Goal: Transaction & Acquisition: Purchase product/service

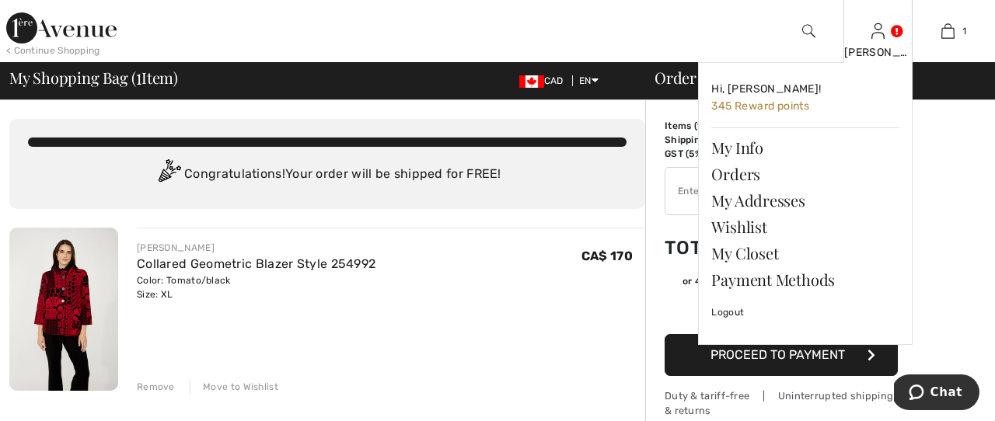
click at [876, 32] on img at bounding box center [878, 31] width 13 height 19
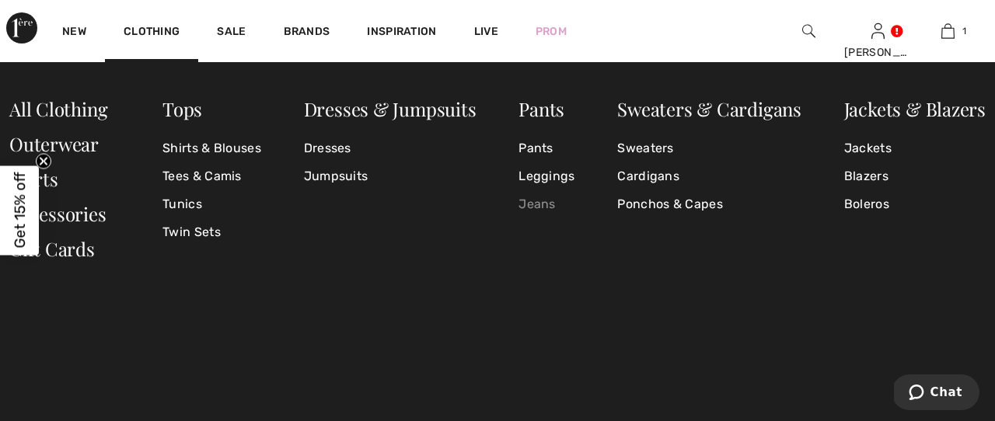
click at [543, 202] on link "Jeans" at bounding box center [547, 204] width 56 height 28
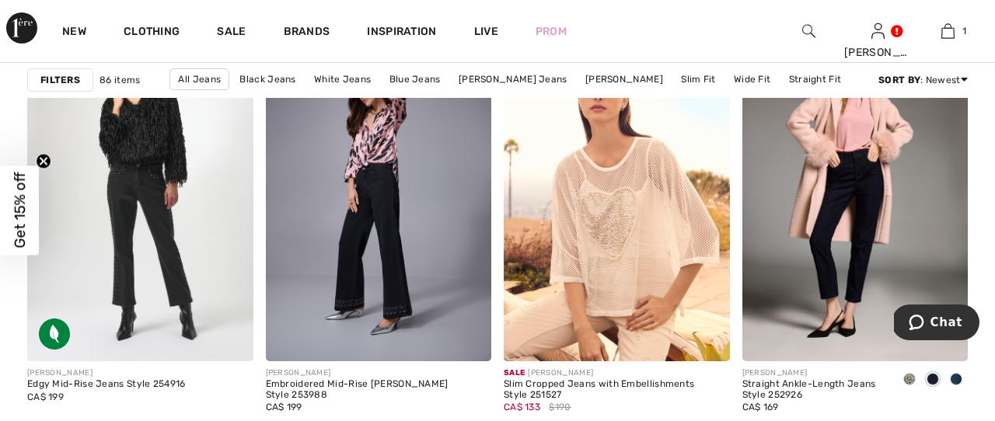
scroll to position [2498, 0]
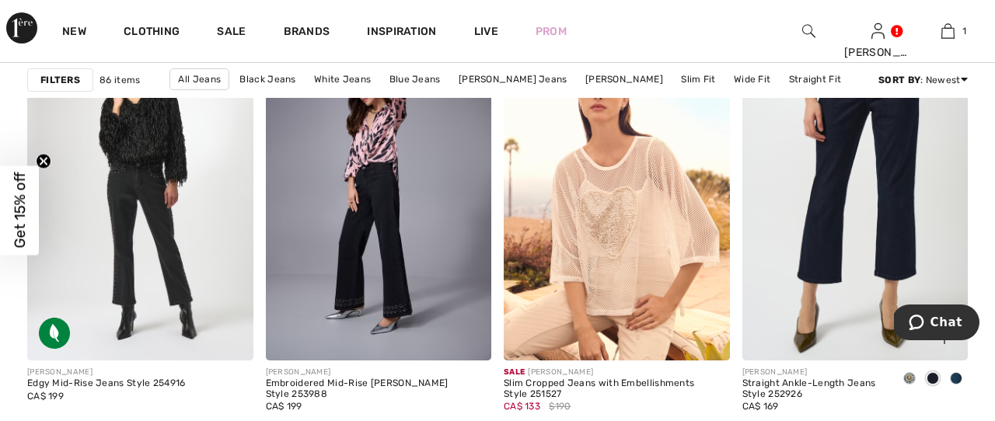
click at [858, 316] on img at bounding box center [855, 191] width 226 height 339
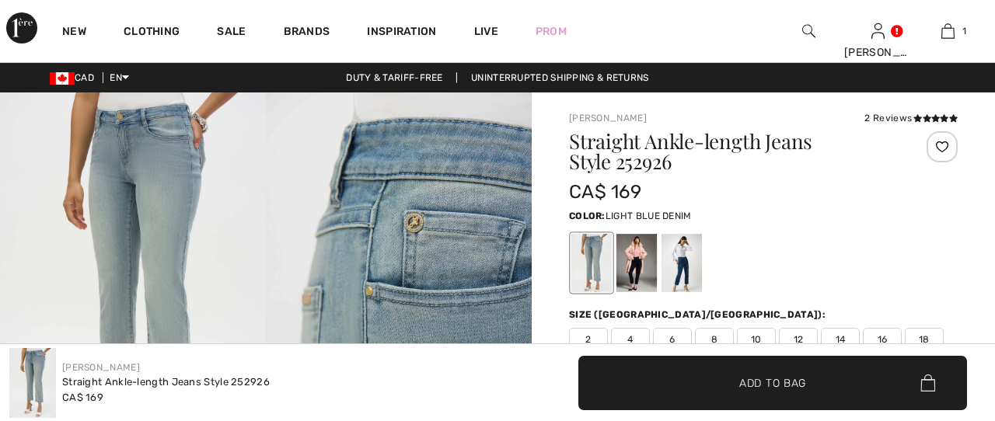
checkbox input "true"
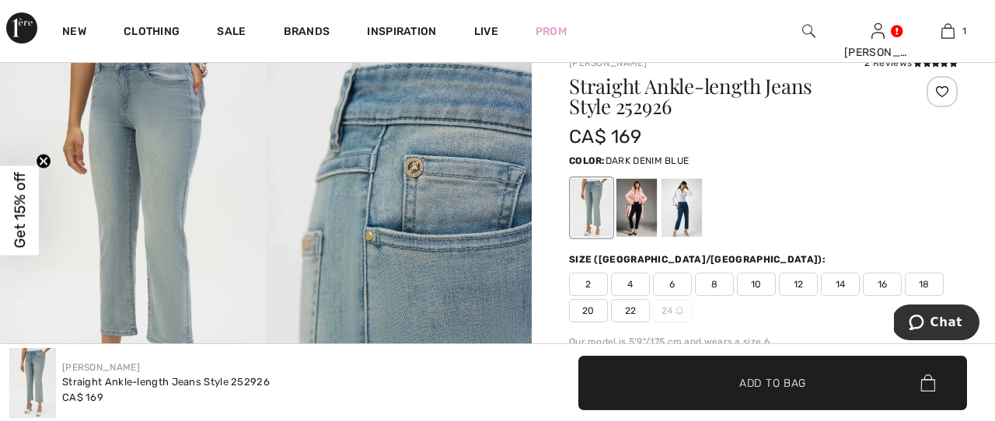
click at [641, 206] on div at bounding box center [637, 208] width 40 height 58
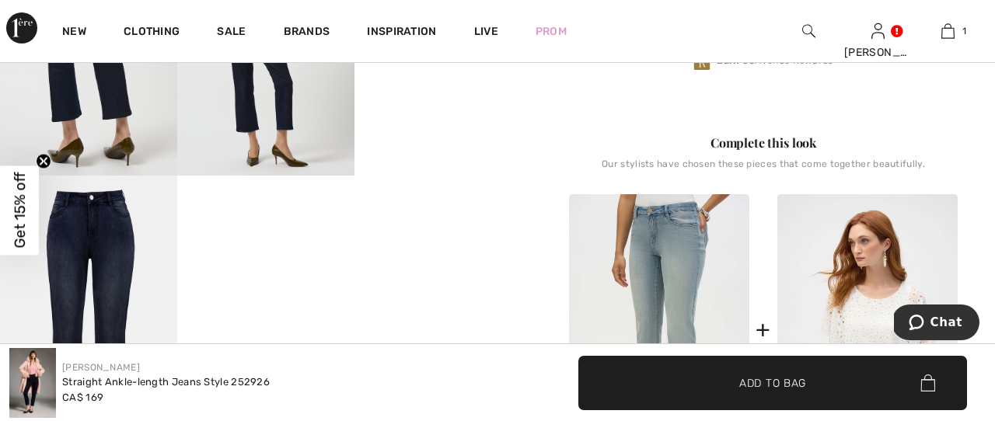
scroll to position [584, 0]
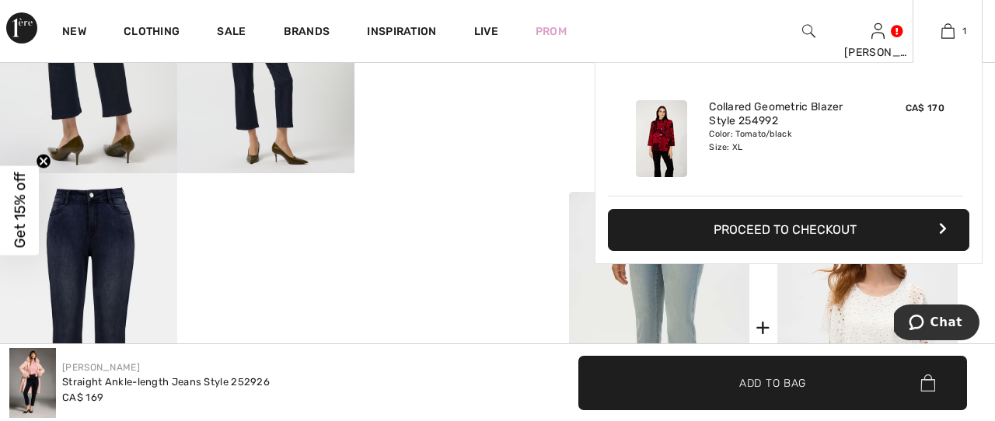
click at [903, 227] on button "Proceed to Checkout" at bounding box center [789, 230] width 362 height 42
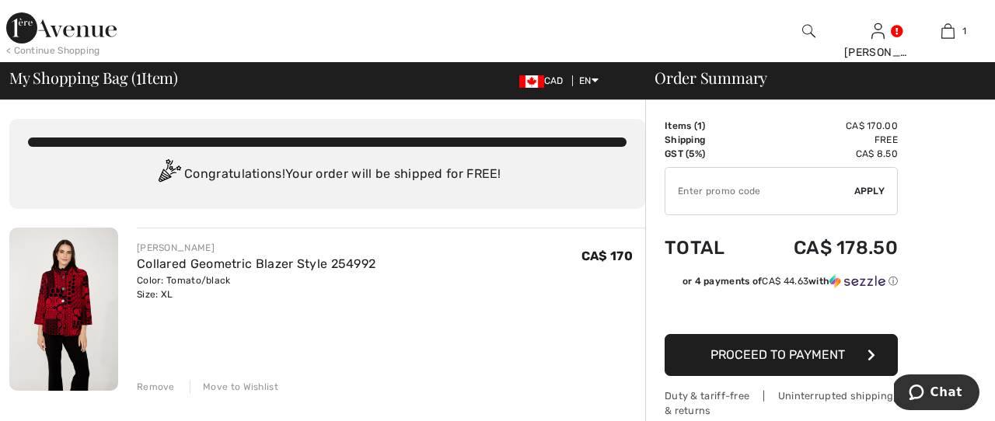
click at [850, 354] on button "Proceed to Payment" at bounding box center [781, 355] width 233 height 42
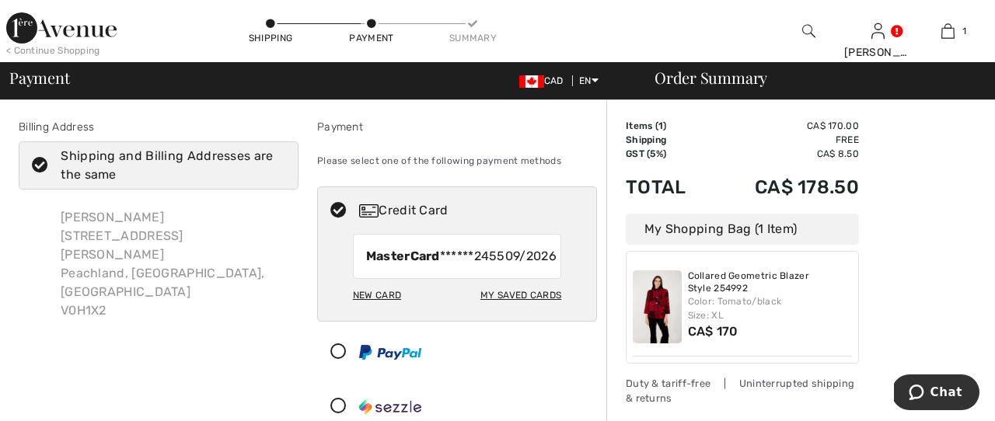
click at [521, 309] on div "My Saved Cards" at bounding box center [520, 295] width 81 height 26
radio input "true"
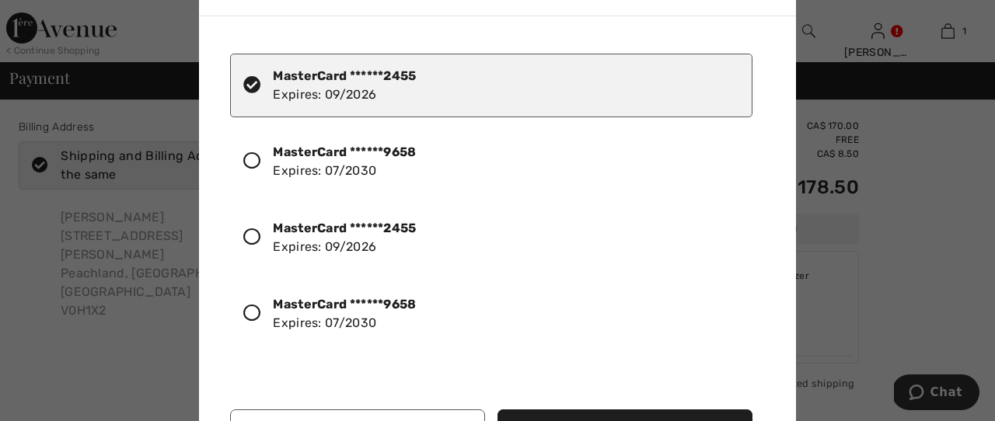
click at [258, 168] on icon at bounding box center [251, 160] width 17 height 17
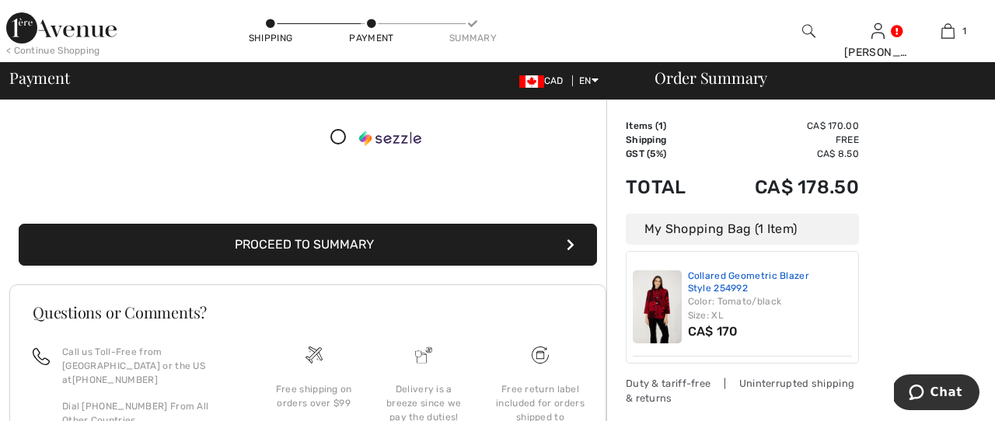
scroll to position [271, 0]
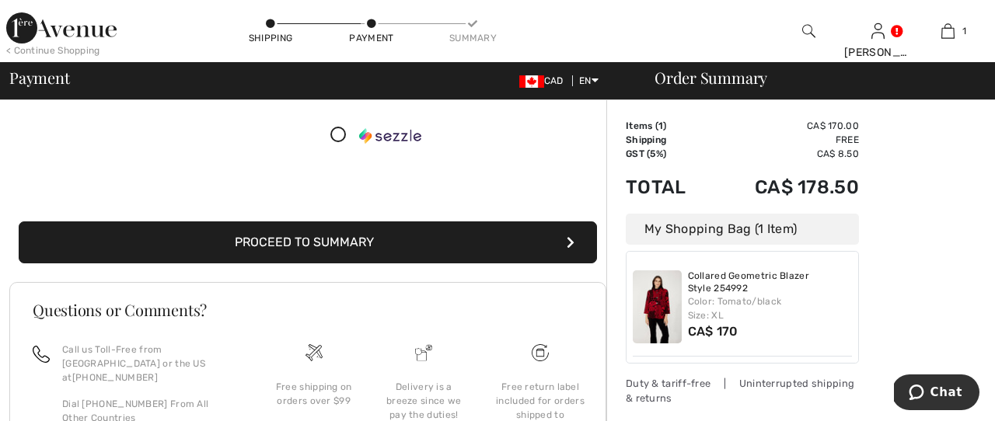
click at [465, 260] on button "Proceed to Summary" at bounding box center [308, 243] width 578 height 42
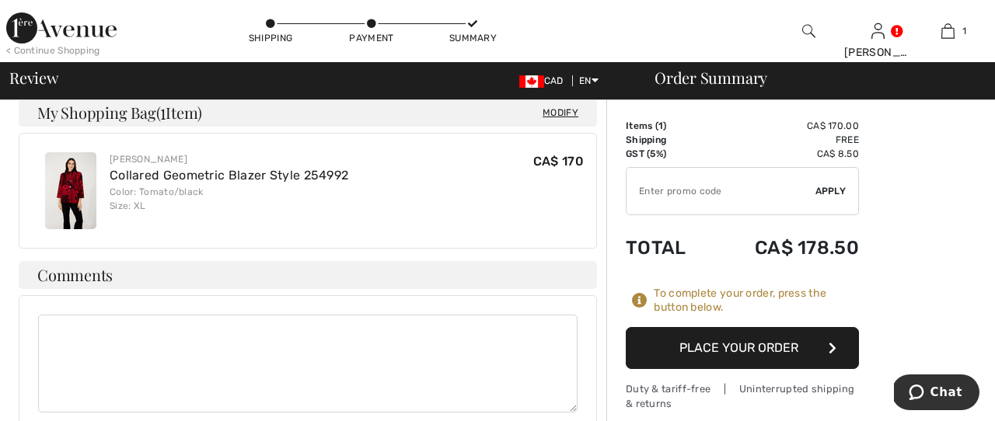
scroll to position [664, 0]
click at [774, 346] on button "Place Your Order" at bounding box center [742, 348] width 233 height 42
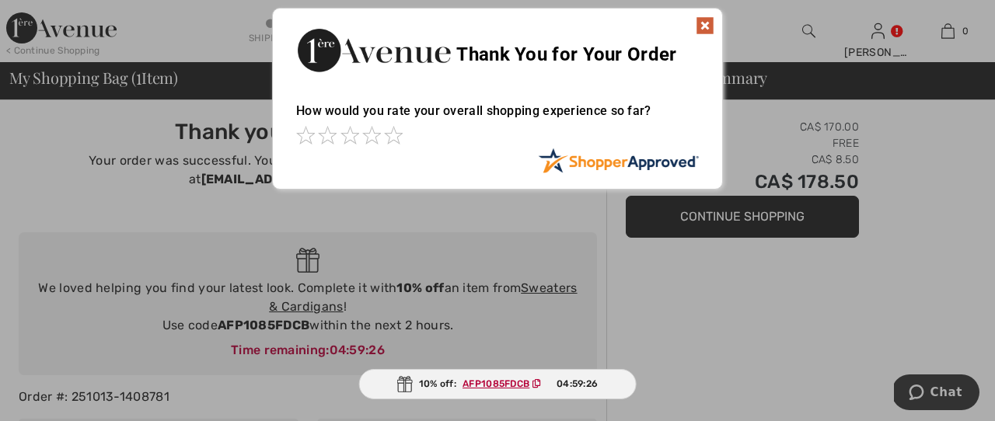
click at [705, 25] on img at bounding box center [705, 25] width 19 height 19
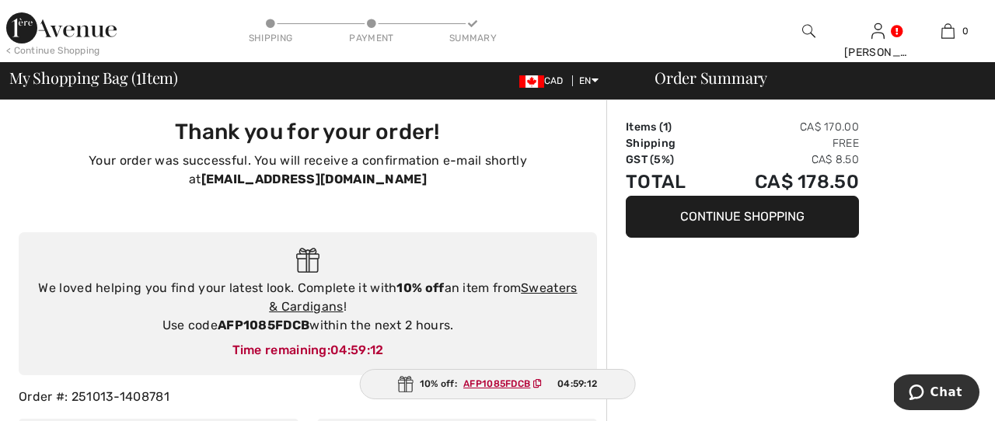
click at [72, 31] on img at bounding box center [61, 27] width 110 height 31
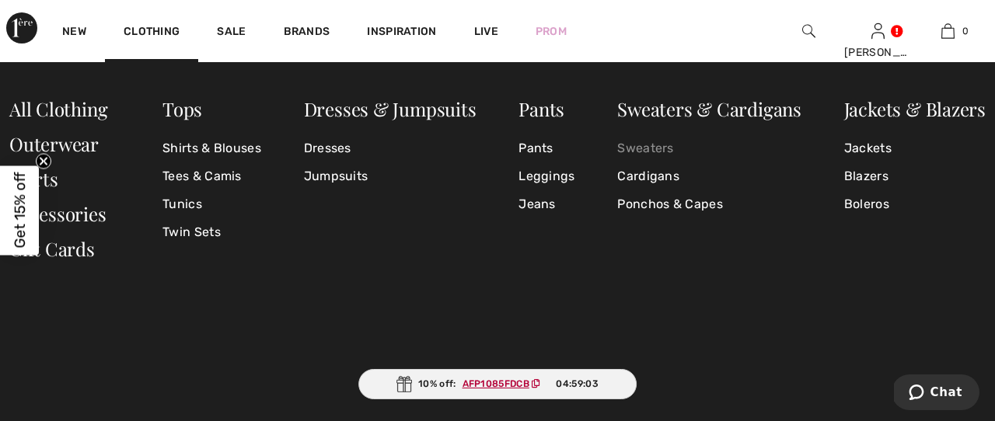
click at [661, 148] on link "Sweaters" at bounding box center [709, 148] width 184 height 28
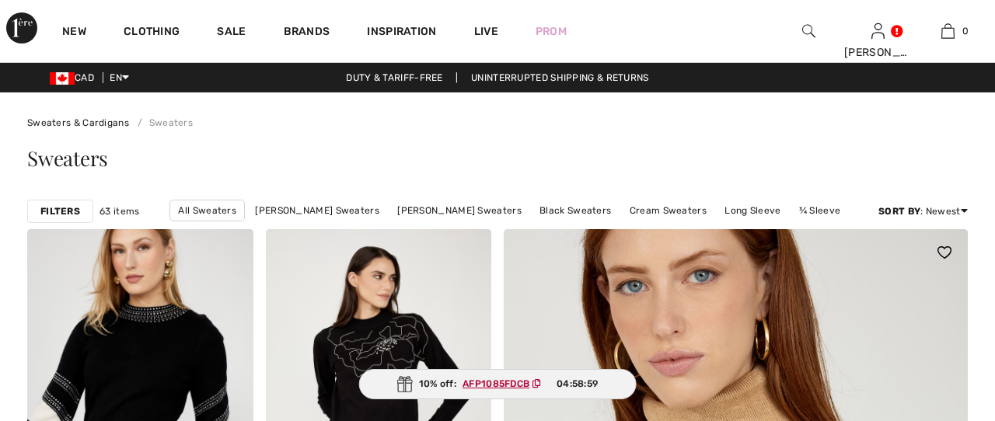
checkbox input "true"
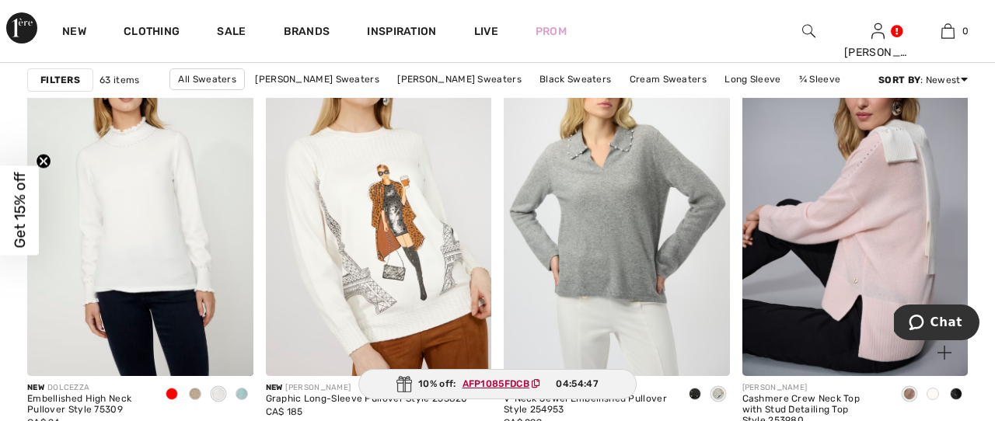
scroll to position [1465, 0]
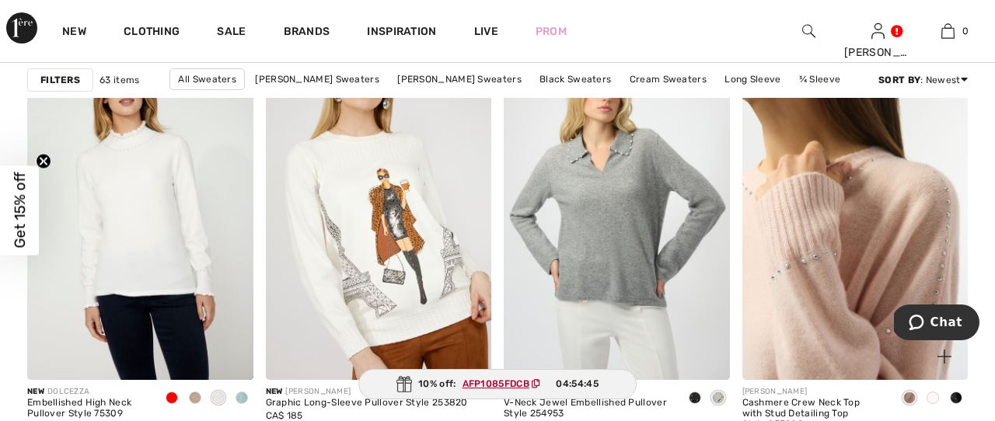
click at [869, 224] on img at bounding box center [855, 210] width 226 height 339
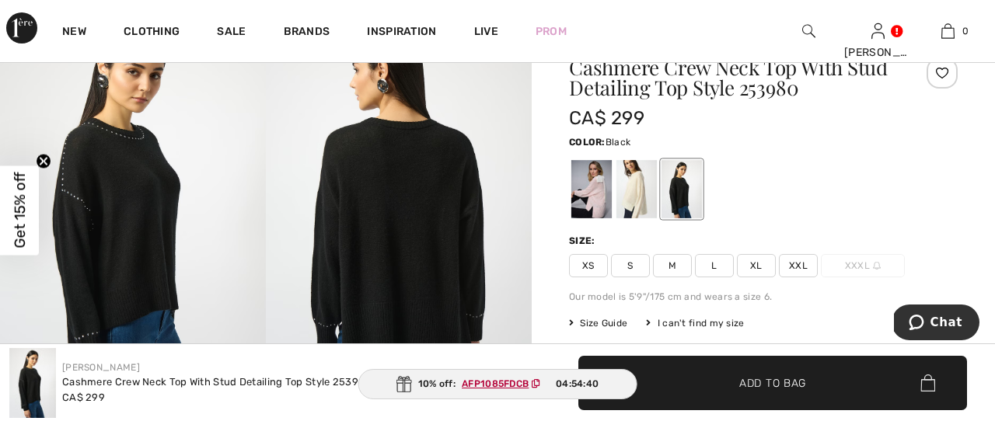
scroll to position [114, 0]
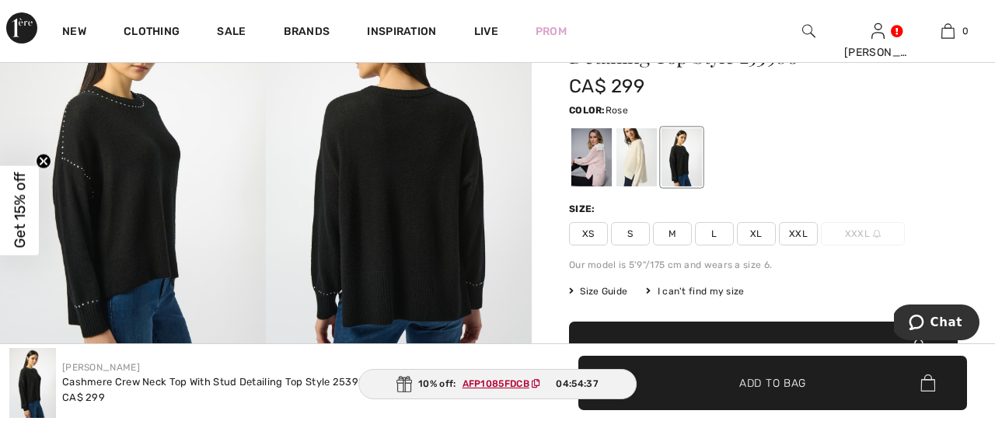
click at [580, 162] on div at bounding box center [591, 157] width 40 height 58
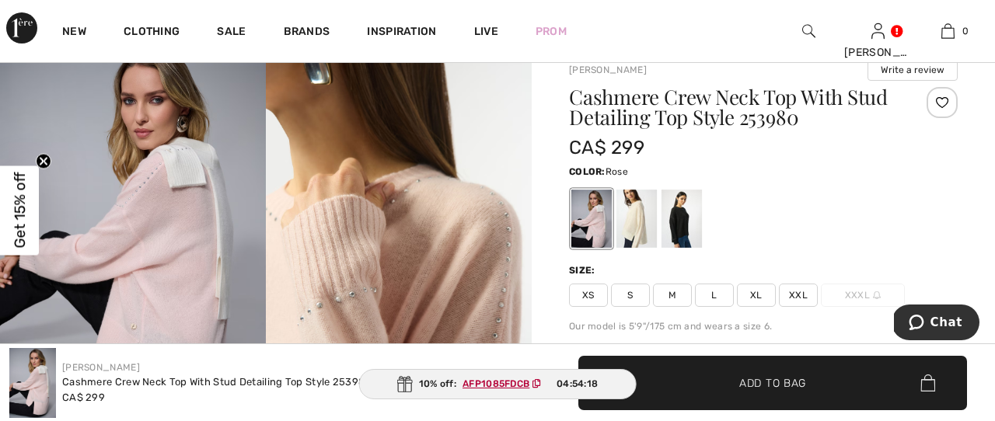
scroll to position [48, 0]
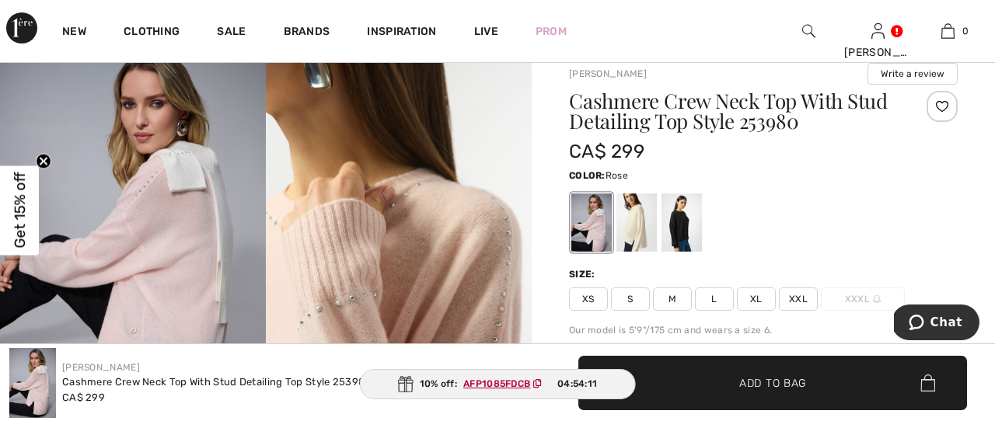
click at [194, 198] on img at bounding box center [133, 243] width 266 height 399
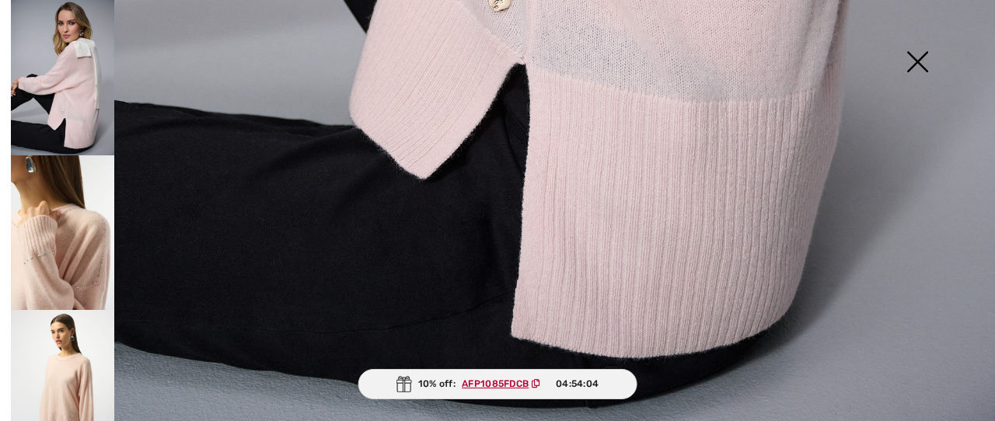
scroll to position [1071, 0]
click at [923, 58] on img at bounding box center [918, 63] width 78 height 80
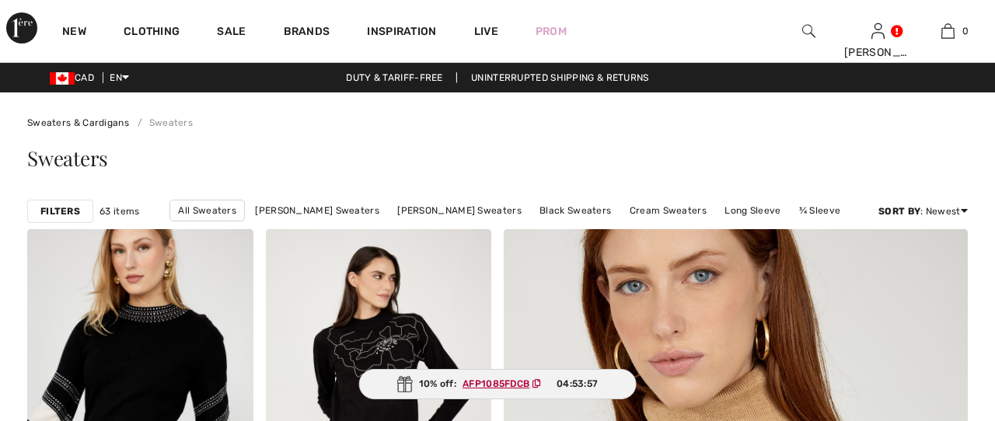
checkbox input "true"
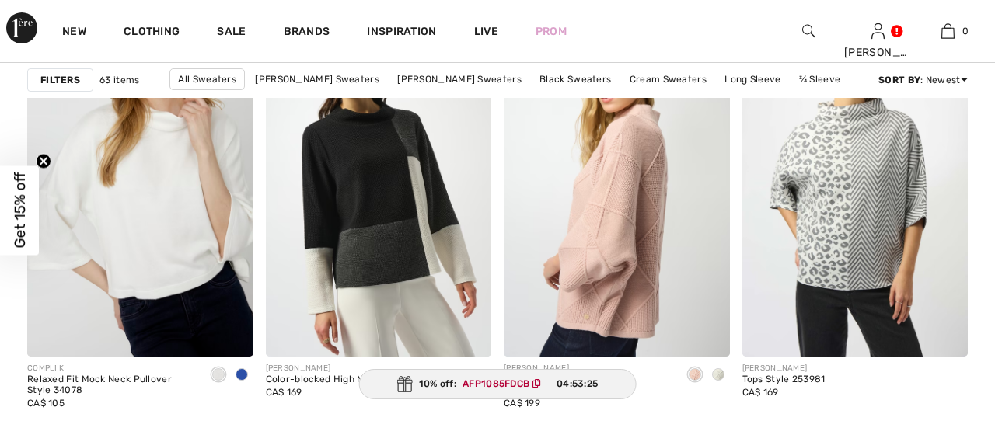
scroll to position [4368, 0]
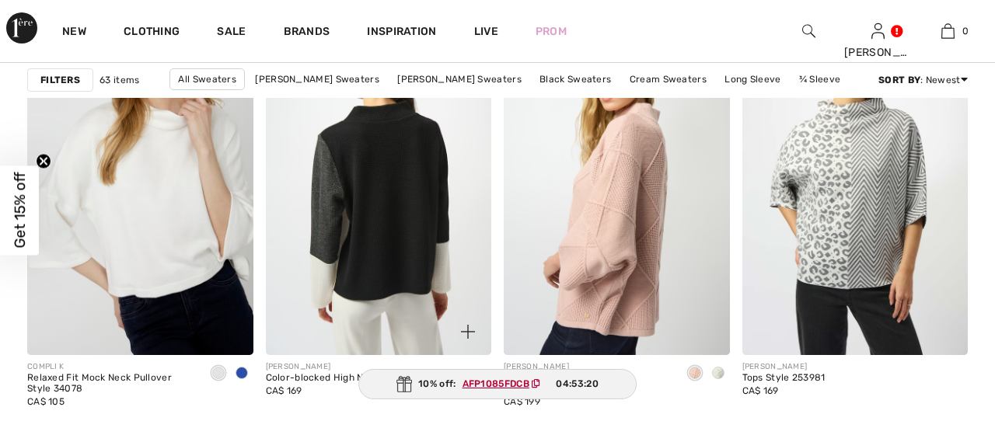
click at [403, 271] on img at bounding box center [379, 185] width 226 height 339
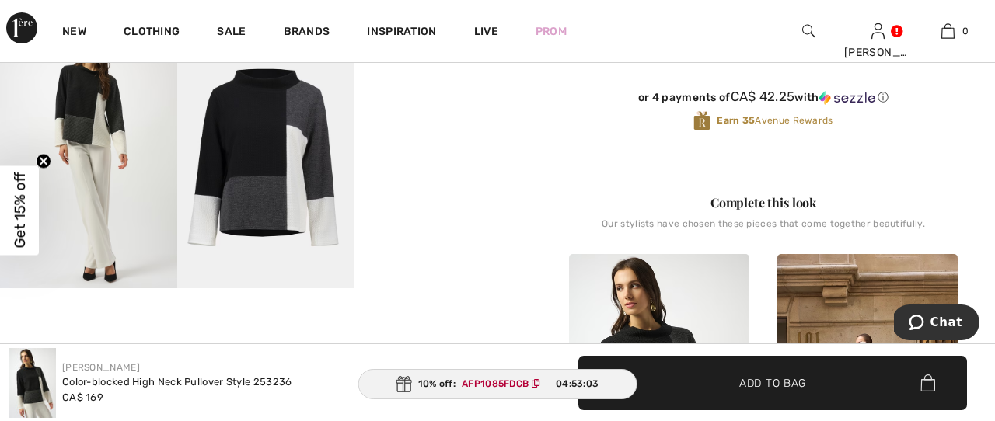
scroll to position [470, 0]
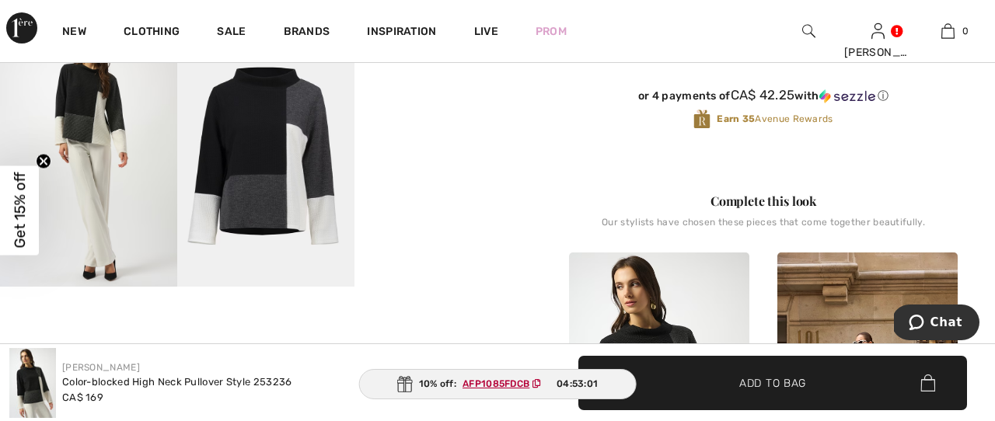
click at [87, 142] on img at bounding box center [88, 154] width 177 height 266
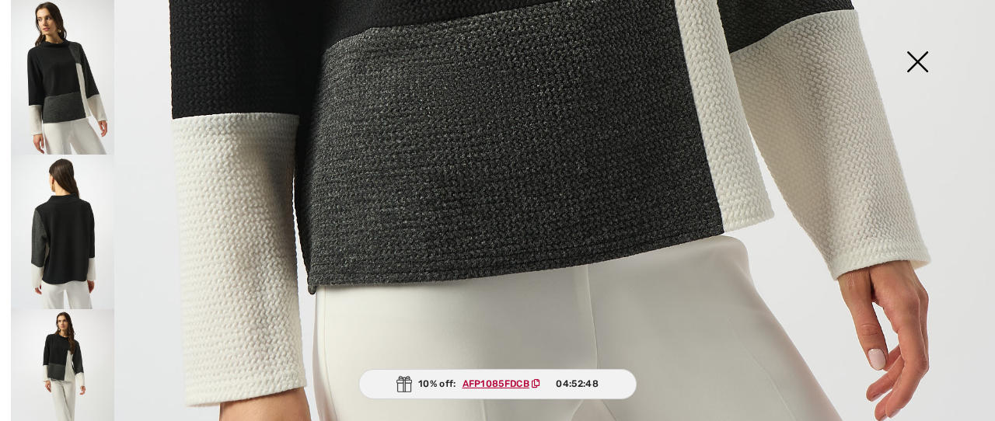
scroll to position [846, 0]
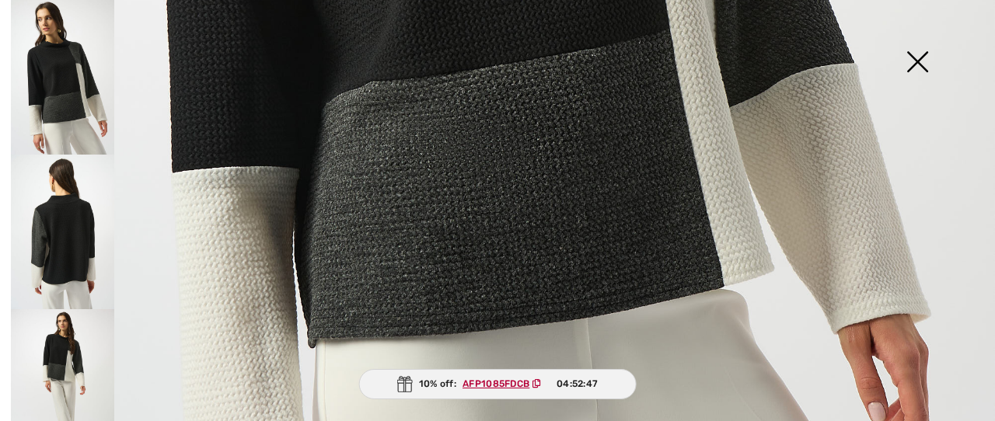
click at [935, 63] on img at bounding box center [918, 63] width 78 height 80
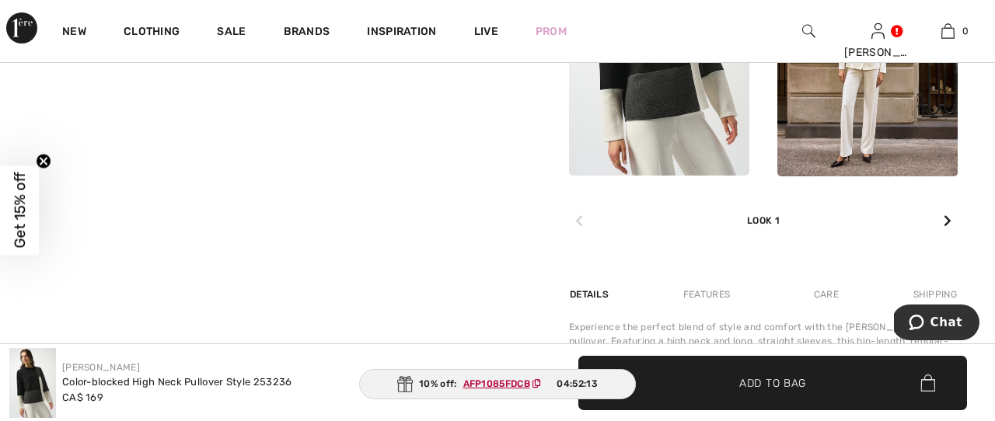
scroll to position [813, 0]
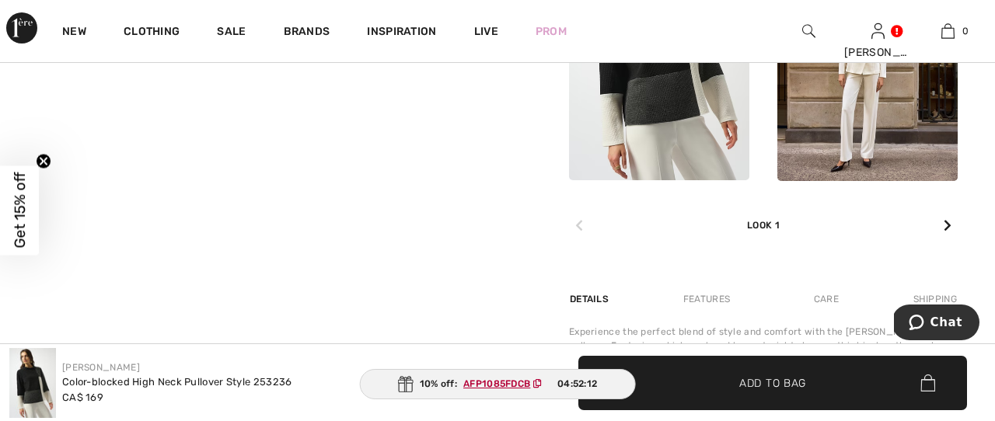
click at [946, 226] on icon at bounding box center [948, 225] width 8 height 12
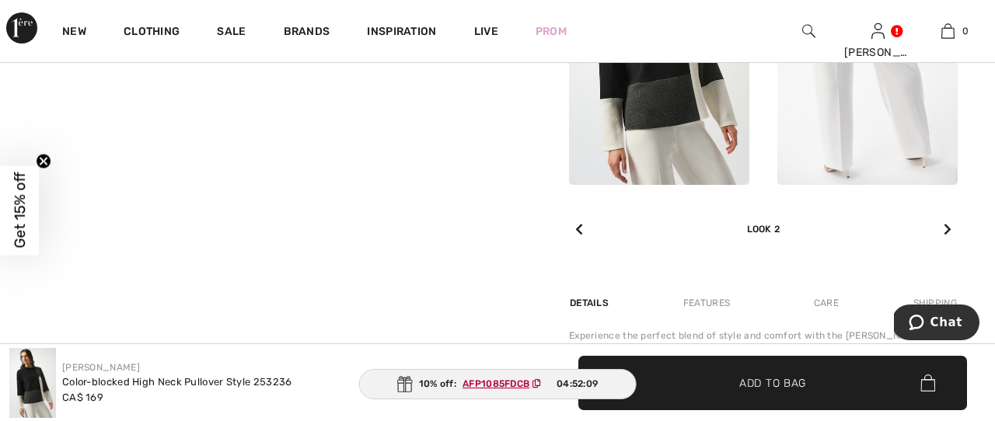
scroll to position [812, 0]
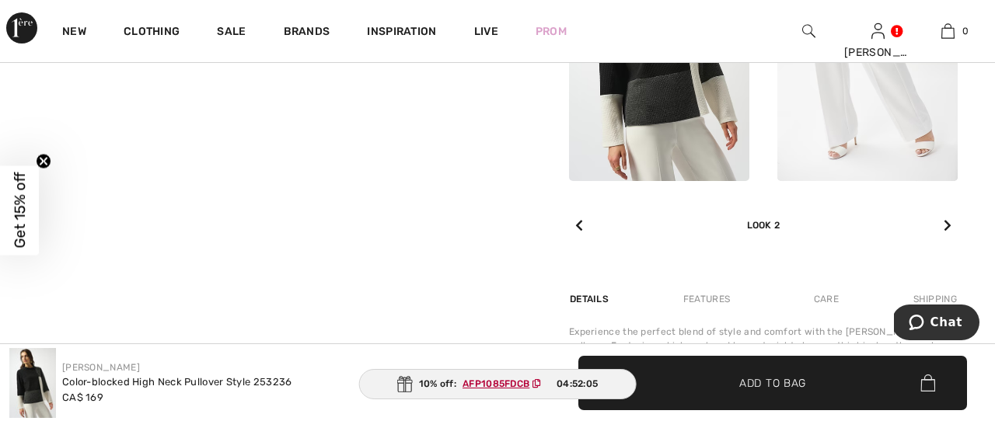
click at [579, 229] on icon at bounding box center [579, 225] width 8 height 12
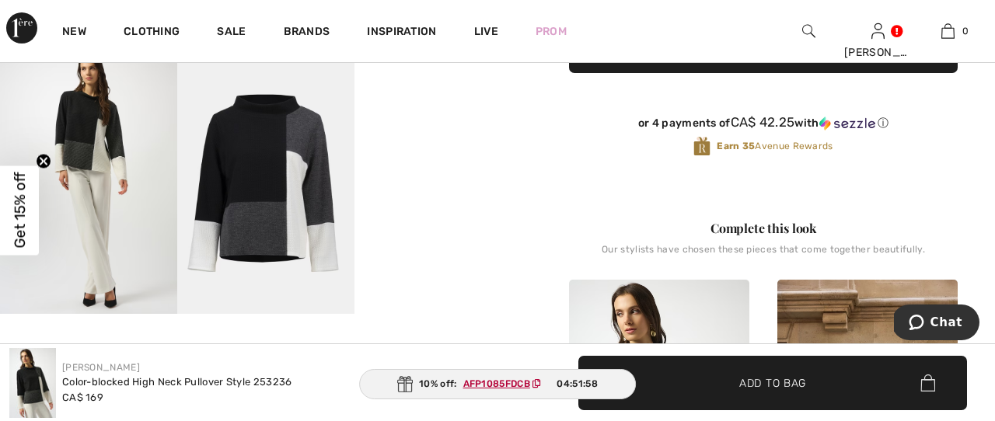
scroll to position [442, 0]
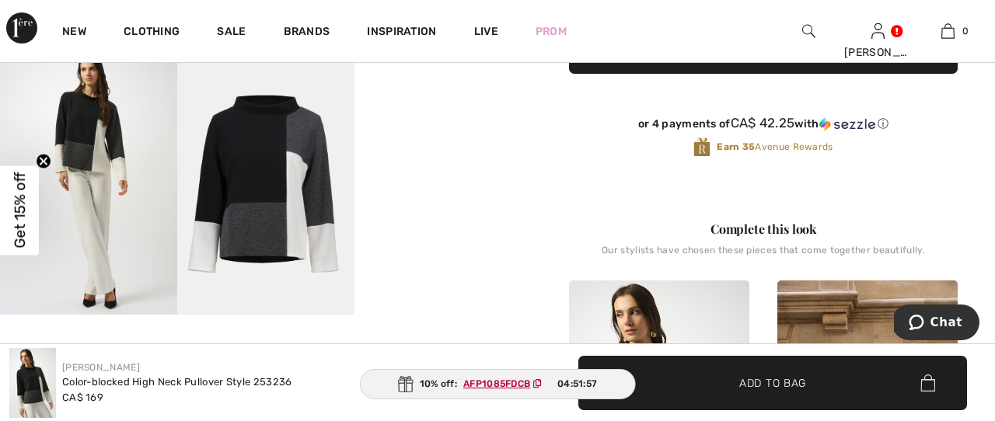
click at [272, 155] on img at bounding box center [265, 182] width 177 height 266
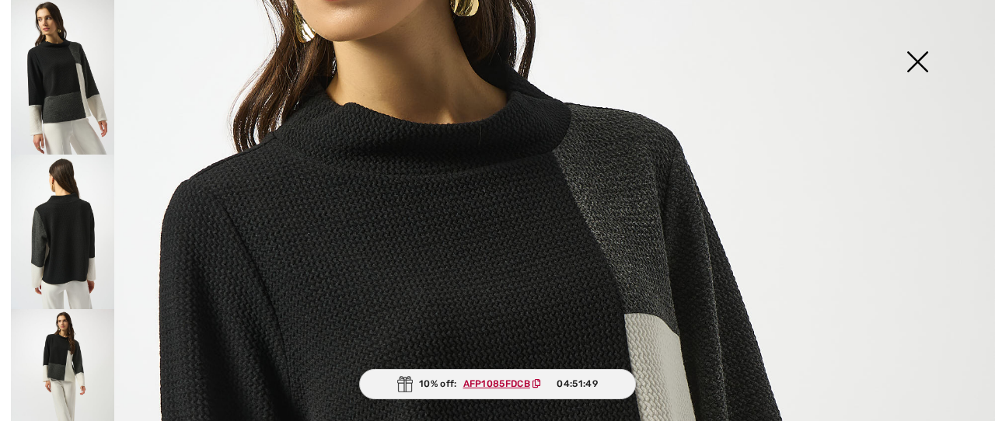
scroll to position [325, 0]
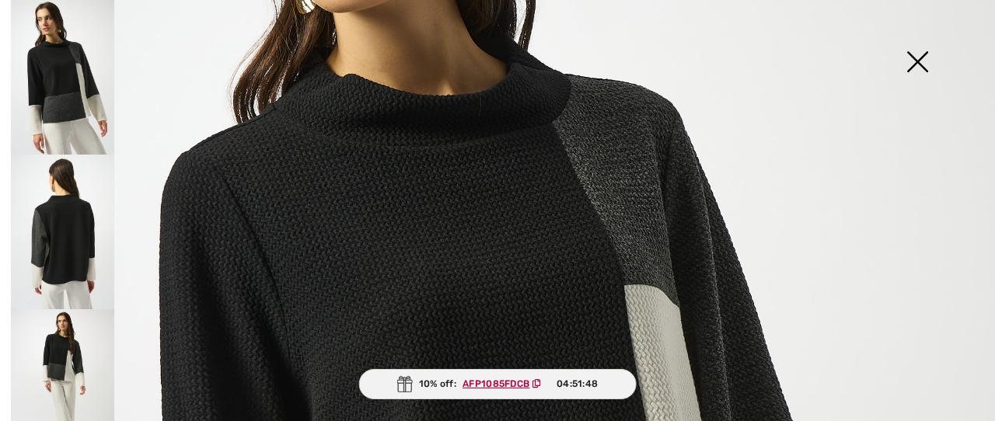
click at [921, 67] on img at bounding box center [918, 63] width 78 height 80
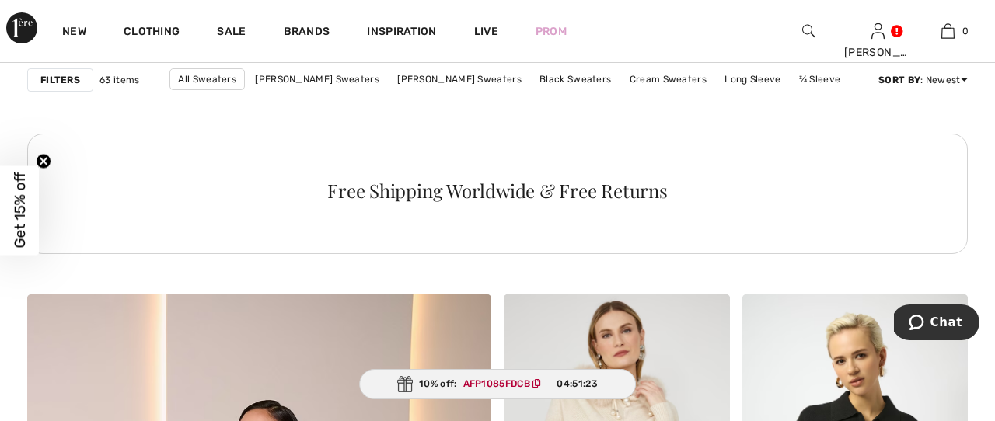
scroll to position [2971, 0]
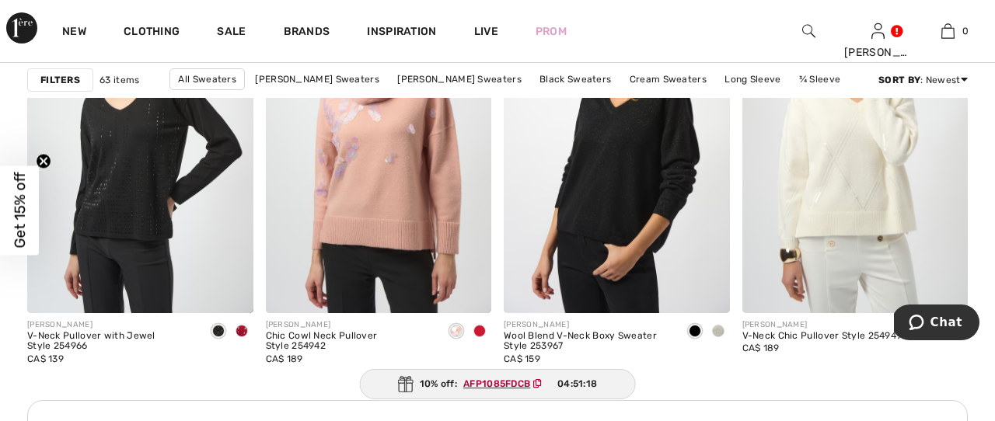
click at [44, 159] on circle "Close teaser" at bounding box center [44, 161] width 15 height 15
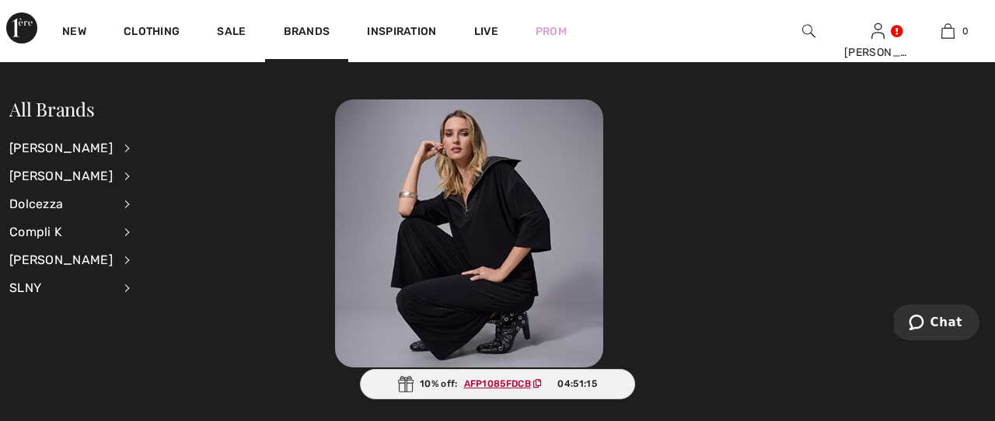
click at [115, 180] on li "Frank Lyman View All Accessories Dresses & Jumpsuits Jackets & Blazers Outerwea…" at bounding box center [79, 176] width 141 height 28
click at [85, 178] on div "[PERSON_NAME]" at bounding box center [60, 176] width 103 height 28
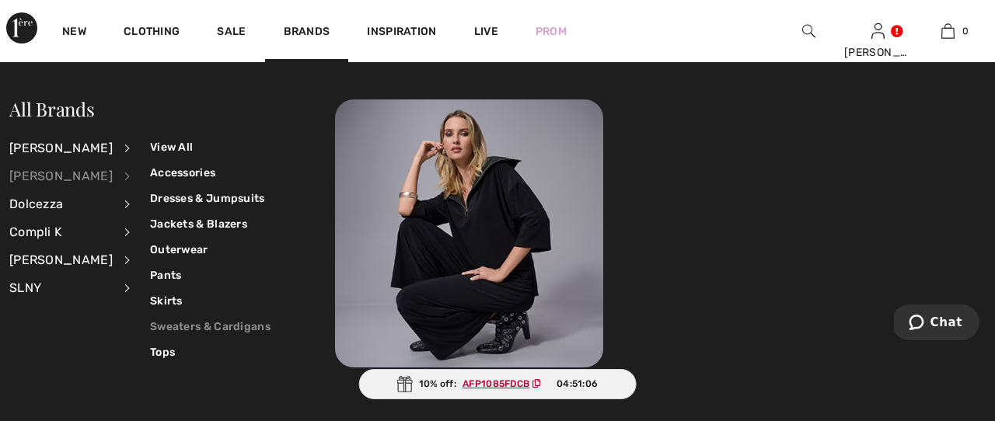
click at [237, 326] on link "Sweaters & Cardigans" at bounding box center [210, 327] width 121 height 26
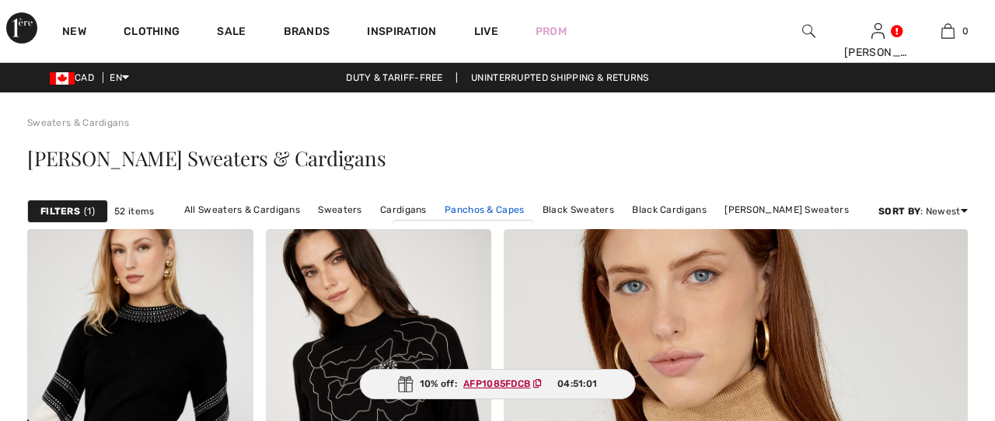
checkbox input "true"
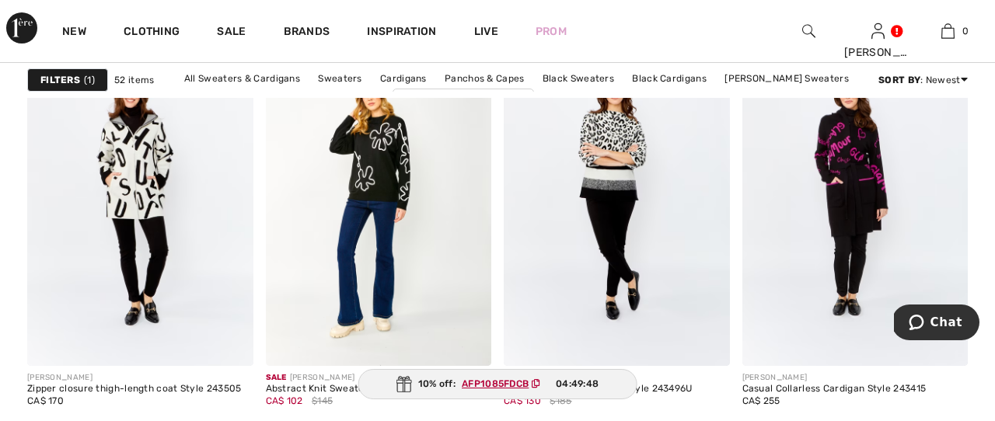
scroll to position [5798, 0]
